Goal: Task Accomplishment & Management: Use online tool/utility

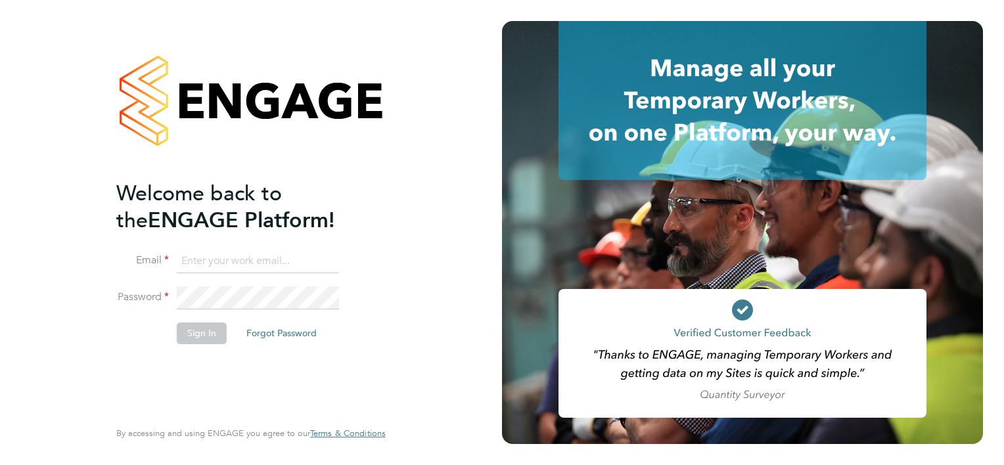
type input "[PERSON_NAME][EMAIL_ADDRESS][PERSON_NAME][DOMAIN_NAME]"
click at [200, 338] on button "Sign In" at bounding box center [202, 333] width 50 height 21
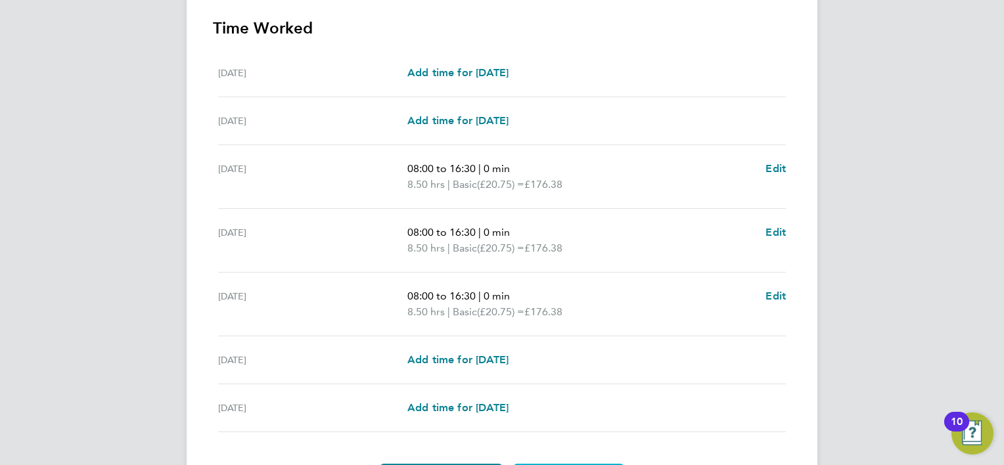
scroll to position [451, 0]
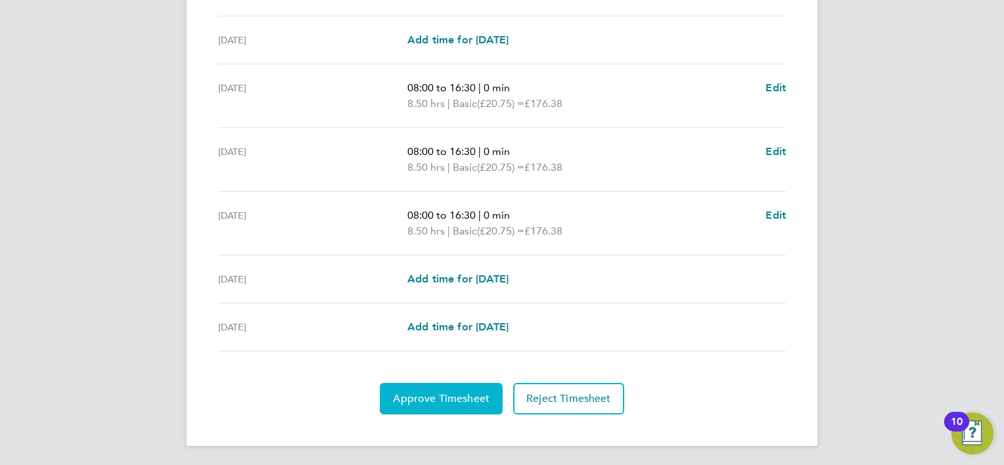
click at [426, 395] on span "Approve Timesheet" at bounding box center [441, 398] width 97 height 13
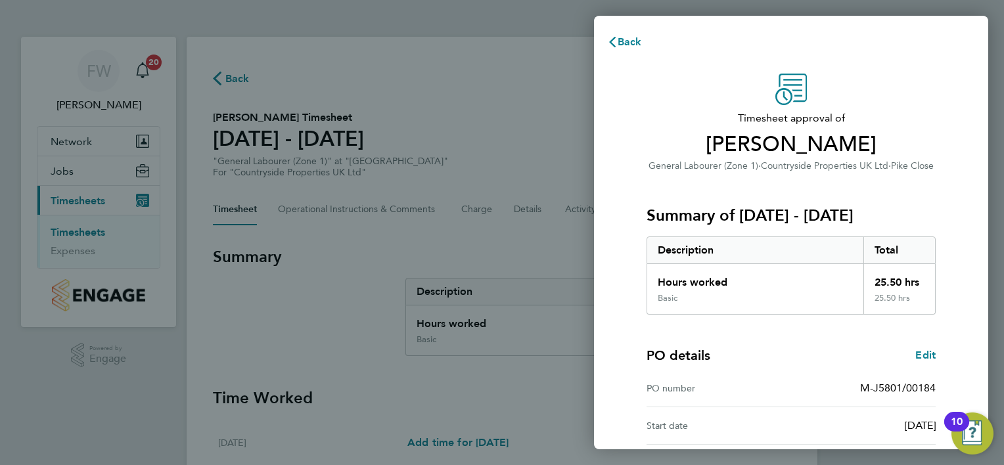
scroll to position [163, 0]
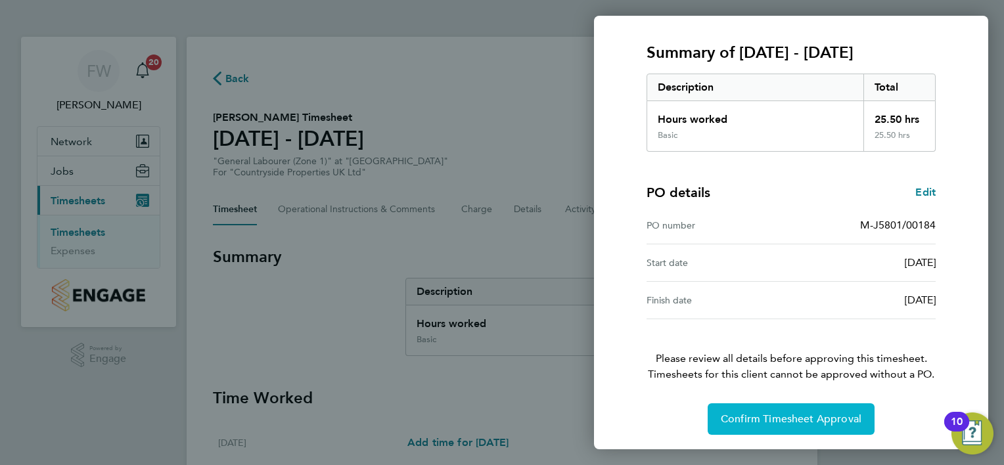
click at [807, 415] on span "Confirm Timesheet Approval" at bounding box center [791, 419] width 141 height 13
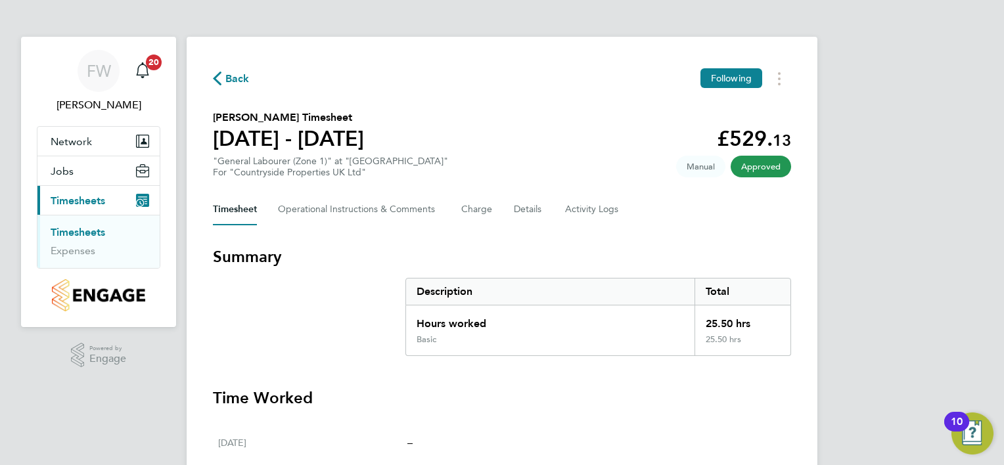
click at [100, 233] on link "Timesheets" at bounding box center [78, 232] width 55 height 12
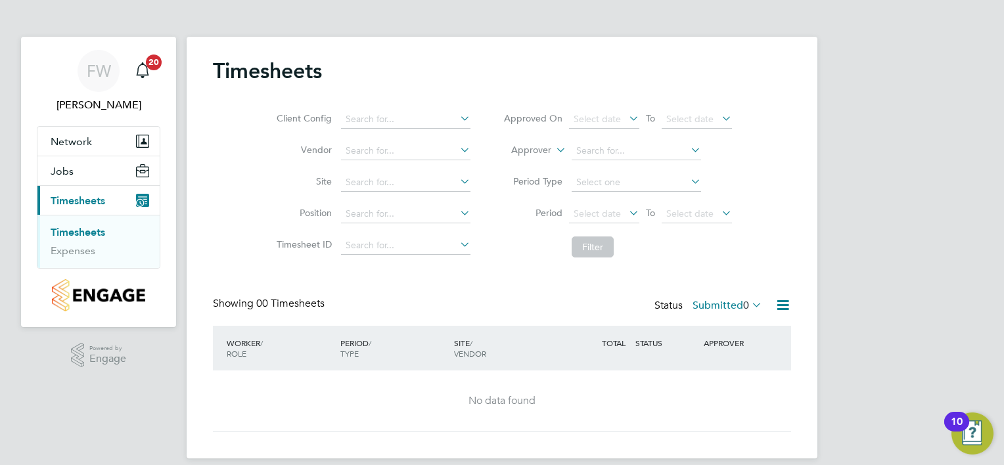
click at [87, 232] on link "Timesheets" at bounding box center [78, 232] width 55 height 12
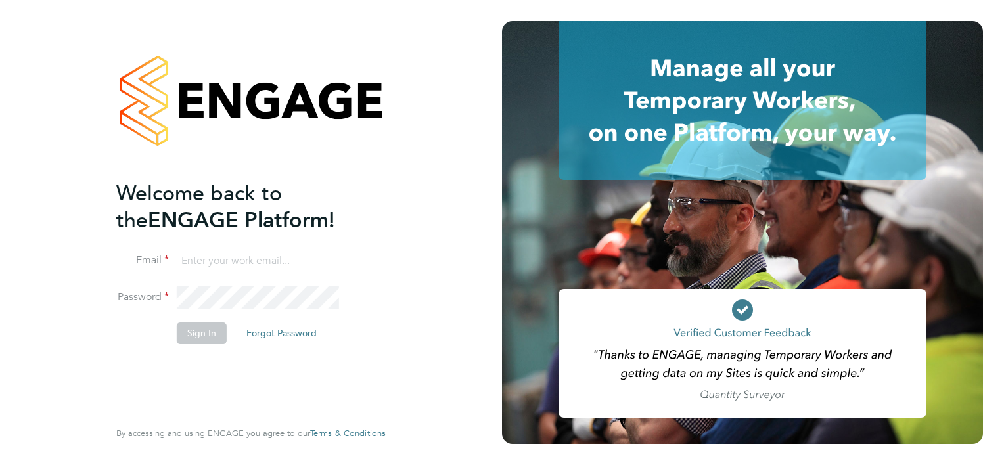
type input "[PERSON_NAME][EMAIL_ADDRESS][PERSON_NAME][DOMAIN_NAME]"
click at [188, 325] on button "Sign In" at bounding box center [202, 333] width 50 height 21
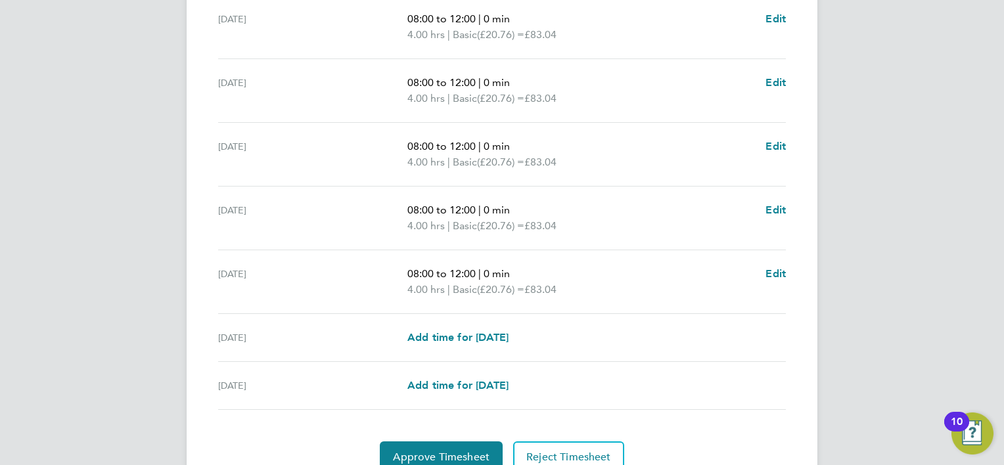
scroll to position [482, 0]
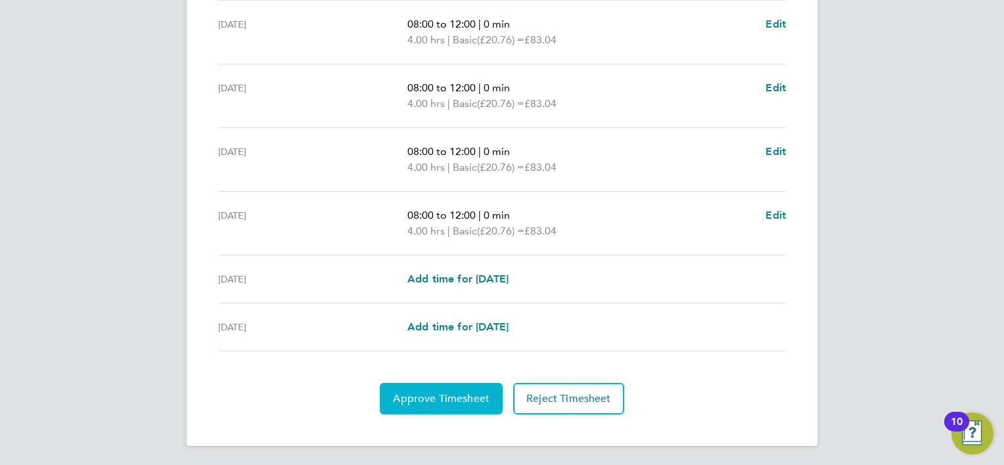
click at [441, 397] on span "Approve Timesheet" at bounding box center [441, 398] width 97 height 13
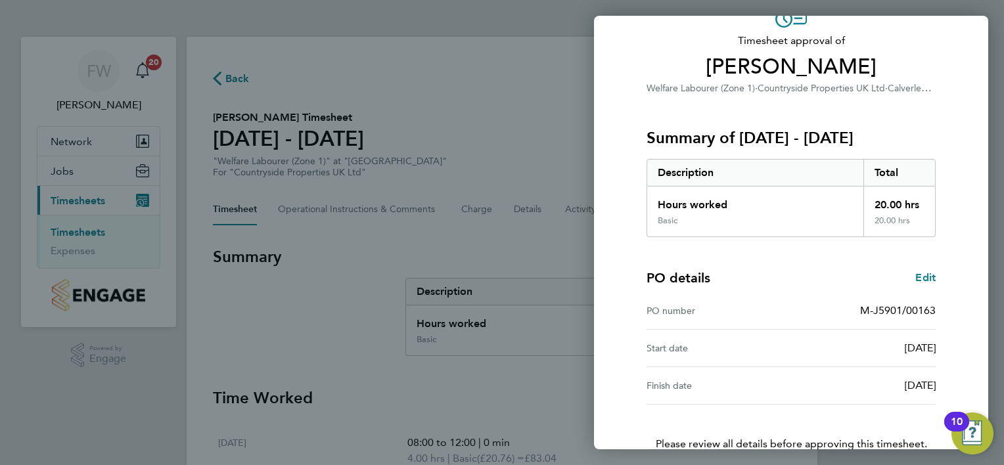
scroll to position [163, 0]
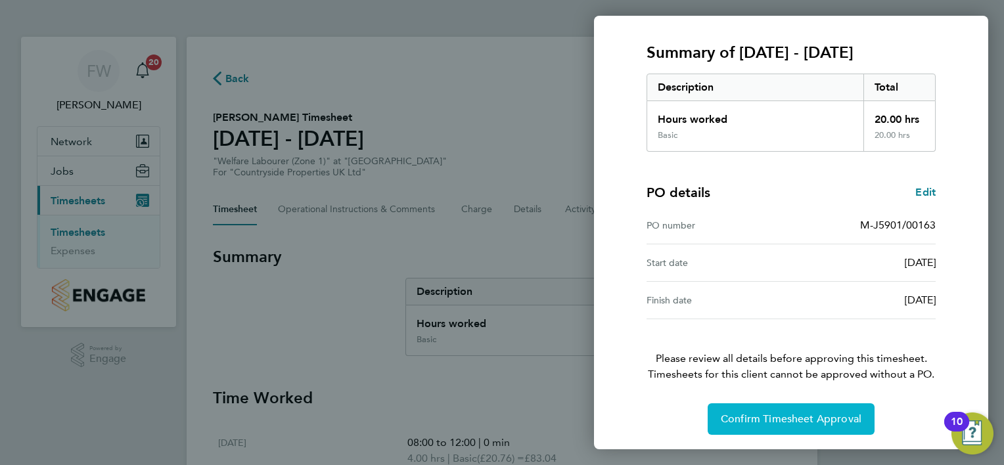
click at [832, 415] on span "Confirm Timesheet Approval" at bounding box center [791, 419] width 141 height 13
